Goal: Transaction & Acquisition: Purchase product/service

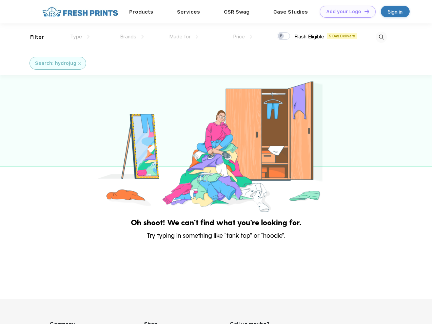
click at [345, 12] on link "Add your Logo Design Tool" at bounding box center [348, 12] width 56 height 12
click at [0, 0] on div "Design Tool" at bounding box center [0, 0] width 0 height 0
click at [364, 11] on link "Add your Logo Design Tool" at bounding box center [348, 12] width 56 height 12
click at [33, 37] on div "Filter" at bounding box center [37, 37] width 14 height 8
click at [80, 37] on span "Type" at bounding box center [76, 37] width 12 height 6
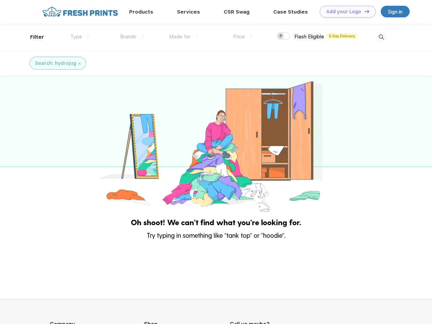
click at [132, 37] on span "Brands" at bounding box center [128, 37] width 16 height 6
click at [184, 37] on span "Made for" at bounding box center [179, 37] width 21 height 6
click at [243, 37] on span "Price" at bounding box center [239, 37] width 12 height 6
click at [284, 36] on div at bounding box center [283, 35] width 13 height 7
click at [281, 36] on input "checkbox" at bounding box center [279, 34] width 4 height 4
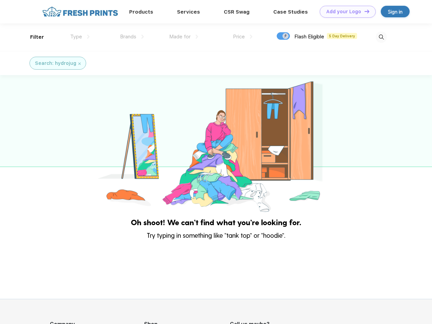
click at [381, 37] on img at bounding box center [381, 37] width 11 height 11
